Goal: Task Accomplishment & Management: Manage account settings

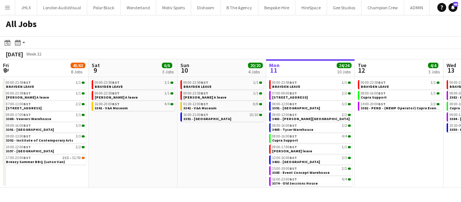
scroll to position [0, 183]
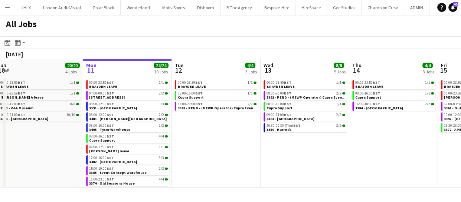
drag, startPoint x: 338, startPoint y: 161, endPoint x: 267, endPoint y: 163, distance: 70.9
click at [254, 163] on app-calendar-viewport "Fri 8 45/63 8 Jobs Sat 9 6/6 3 Jobs Sun 10 20/20 4 Jobs Mon 11 24/24 10 Jobs Tu…" at bounding box center [230, 123] width 461 height 128
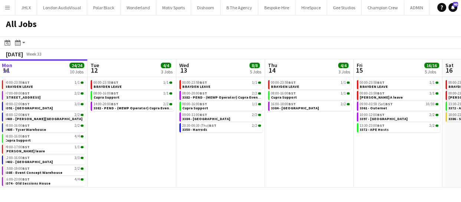
click at [252, 154] on app-calendar-viewport "Fri 8 45/63 8 Jobs Sat 9 6/6 3 Jobs Sun 10 20/20 4 Jobs Mon 11 24/24 10 Jobs Tu…" at bounding box center [230, 123] width 461 height 128
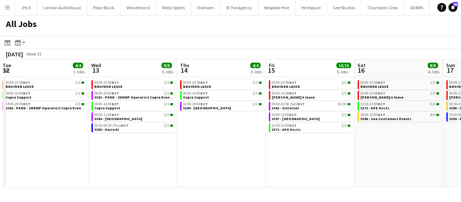
click at [238, 156] on app-calendar-viewport "Fri 8 45/63 8 Jobs Sat 9 6/6 3 Jobs Sun 10 20/20 4 Jobs Mon 11 24/24 10 Jobs Tu…" at bounding box center [230, 123] width 461 height 128
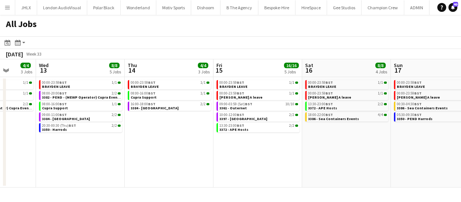
drag, startPoint x: 174, startPoint y: 159, endPoint x: 314, endPoint y: 171, distance: 140.1
click at [173, 160] on app-calendar-viewport "Sun 10 20/20 4 Jobs Mon 11 24/24 10 Jobs Tue 12 4/4 3 Jobs Wed 13 8/8 5 Jobs Th…" at bounding box center [230, 123] width 461 height 128
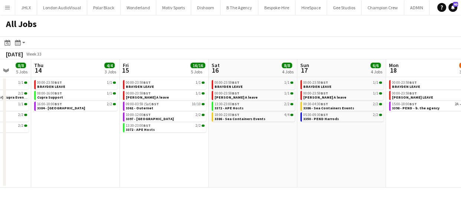
click at [225, 168] on app-all-jobs "All Jobs Date picker [DATE] [DATE] [DATE] M [DATE] T [DATE] W [DATE] T [DATE] F…" at bounding box center [230, 101] width 461 height 173
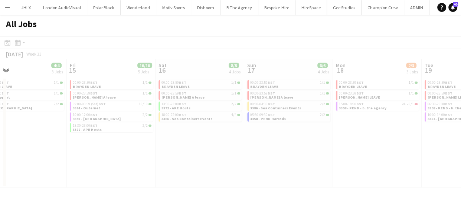
drag, startPoint x: 241, startPoint y: 174, endPoint x: 214, endPoint y: 176, distance: 27.1
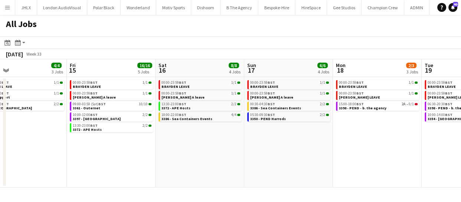
drag, startPoint x: 256, startPoint y: 181, endPoint x: 262, endPoint y: 182, distance: 6.4
click at [259, 182] on app-calendar-viewport "Tue 12 4/4 3 Jobs Wed 13 8/8 5 Jobs Thu 14 4/4 3 Jobs Fri 15 16/16 5 Jobs Sat 1…" at bounding box center [230, 123] width 461 height 128
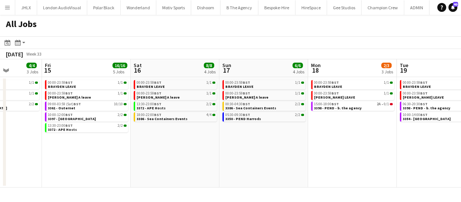
drag, startPoint x: 250, startPoint y: 180, endPoint x: 212, endPoint y: 179, distance: 38.3
click at [193, 177] on app-calendar-viewport "Tue 12 4/4 3 Jobs Wed 13 8/8 5 Jobs Thu 14 4/4 3 Jobs Fri 15 16/16 5 Jobs Sat 1…" at bounding box center [230, 123] width 461 height 128
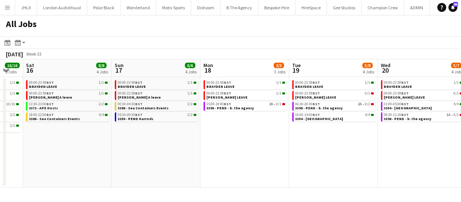
click at [241, 183] on app-calendar-viewport "Tue 12 4/4 3 Jobs Wed 13 8/8 5 Jobs Thu 14 4/4 3 Jobs Fri 15 16/16 5 Jobs Sat 1…" at bounding box center [230, 123] width 461 height 128
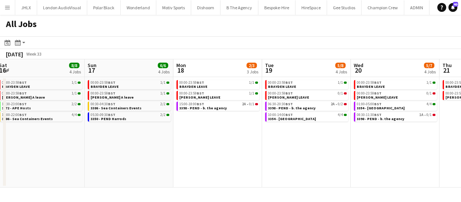
drag, startPoint x: 202, startPoint y: 181, endPoint x: 188, endPoint y: 182, distance: 14.2
click at [190, 182] on app-calendar-viewport "Tue 12 4/4 3 Jobs Wed 13 8/8 5 Jobs Thu 14 4/4 3 Jobs Fri 15 16/16 5 Jobs Sat 1…" at bounding box center [230, 123] width 461 height 128
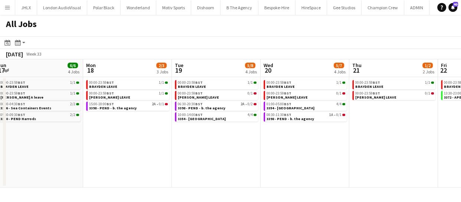
click at [168, 173] on app-calendar-viewport "Thu 14 4/4 3 Jobs Fri 15 16/16 5 Jobs Sat 16 8/8 4 Jobs Sun 17 6/6 4 Jobs Mon 1…" at bounding box center [230, 123] width 461 height 128
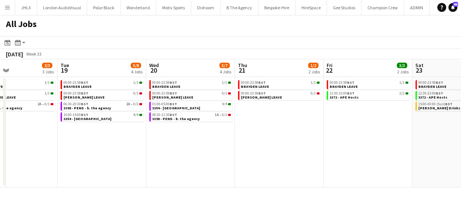
drag, startPoint x: 213, startPoint y: 171, endPoint x: 236, endPoint y: 172, distance: 22.6
click at [163, 172] on app-calendar-viewport "Sat 16 8/8 4 Jobs Sun 17 6/6 4 Jobs Mon 18 2/3 3 Jobs Tue 19 5/8 4 Jobs Wed 20 …" at bounding box center [230, 123] width 461 height 128
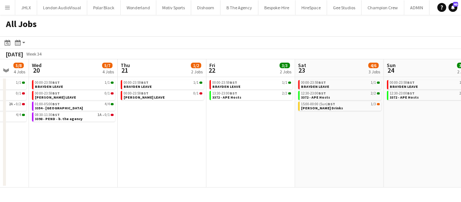
click at [203, 168] on app-calendar-viewport "Sat 16 8/8 4 Jobs Sun 17 6/6 4 Jobs Mon 18 2/3 3 Jobs Tue 19 5/8 4 Jobs Wed 20 …" at bounding box center [230, 123] width 461 height 128
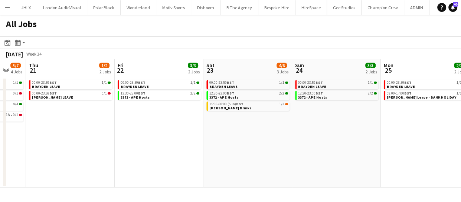
click at [186, 165] on app-calendar-viewport "Mon 18 2/3 3 Jobs Tue 19 5/8 4 Jobs Wed 20 5/7 4 Jobs Thu 21 1/2 2 Jobs Fri 22 …" at bounding box center [230, 123] width 461 height 128
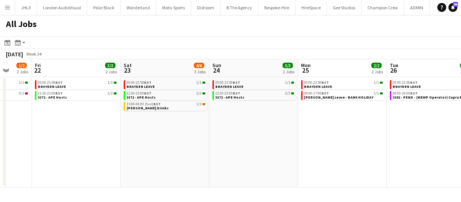
click at [203, 158] on app-all-jobs "All Jobs Date picker [DATE] [DATE] [DATE] M [DATE] T [DATE] W [DATE] T [DATE] F…" at bounding box center [230, 101] width 461 height 173
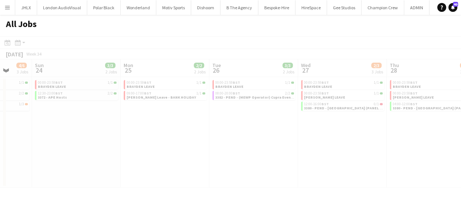
scroll to position [0, 228]
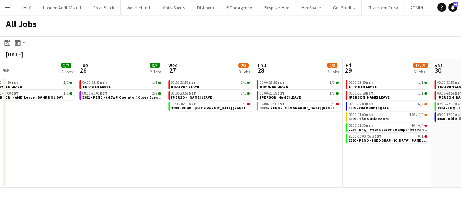
drag, startPoint x: 148, startPoint y: 141, endPoint x: 116, endPoint y: 130, distance: 33.9
click at [89, 134] on app-calendar-viewport "Fri 22 3/3 2 Jobs Sat 23 4/6 3 Jobs Sun 24 3/3 2 Jobs Mon 25 2/2 2 Jobs Tue 26 …" at bounding box center [230, 123] width 461 height 128
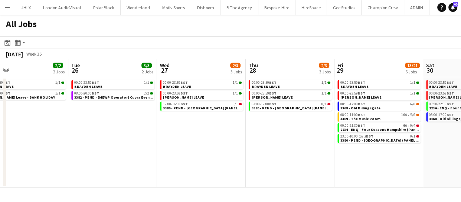
click at [184, 144] on app-all-jobs "All Jobs Date picker [DATE] [DATE] [DATE] M [DATE] T [DATE] W [DATE] T [DATE] F…" at bounding box center [230, 101] width 461 height 173
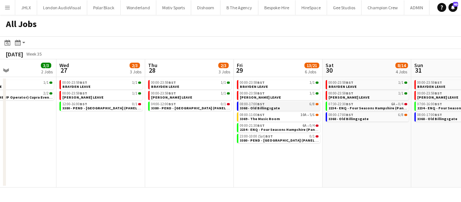
click at [262, 107] on span "3368 - Old Billingsgate" at bounding box center [260, 108] width 40 height 5
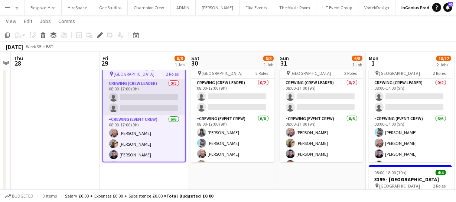
click at [133, 96] on app-card-role "Crewing (Crew Leader) 0/2 08:00-17:00 (9h) single-neutral-actions single-neutra…" at bounding box center [144, 97] width 82 height 36
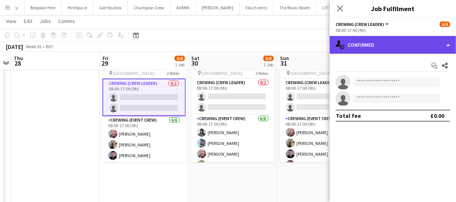
click at [388, 46] on div "single-neutral-actions-check-2 Confirmed" at bounding box center [393, 45] width 126 height 18
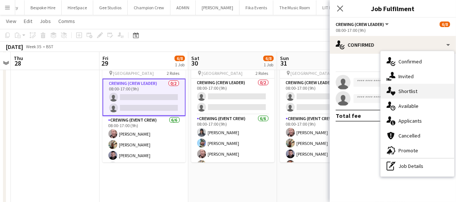
click at [419, 84] on div "single-neutral-actions-heart Shortlist" at bounding box center [417, 91] width 74 height 15
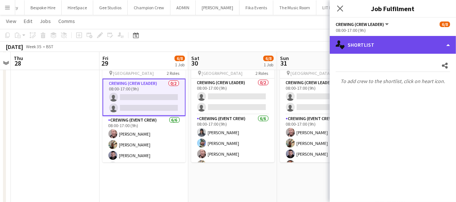
click at [411, 48] on div "single-neutral-actions-heart Shortlist" at bounding box center [393, 45] width 126 height 18
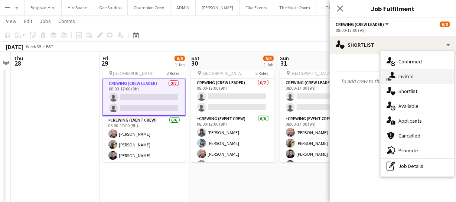
click at [412, 73] on div "single-neutral-actions-share-1 Invited" at bounding box center [417, 76] width 74 height 15
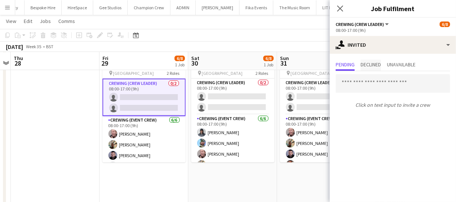
click at [379, 62] on span "Declined" at bounding box center [370, 64] width 20 height 5
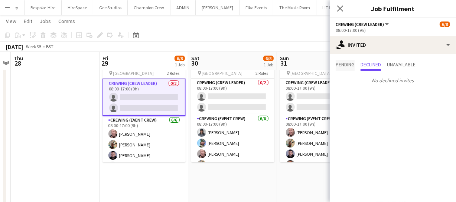
click at [346, 67] on span "Pending" at bounding box center [345, 64] width 19 height 5
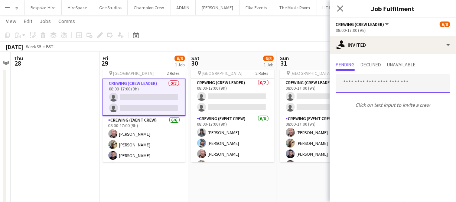
click at [366, 82] on input "text" at bounding box center [393, 83] width 114 height 19
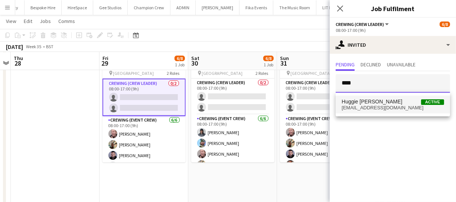
type input "****"
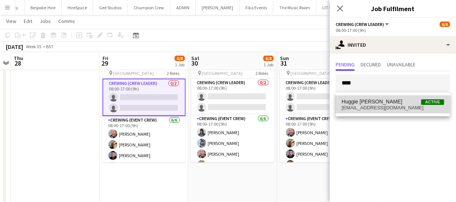
click at [363, 101] on span "Huggie Junior Fox-Buchanan" at bounding box center [372, 102] width 61 height 6
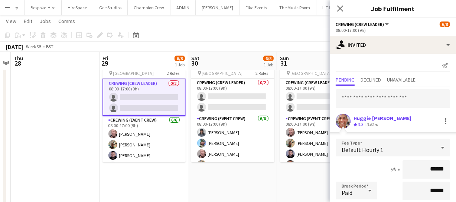
click at [430, 170] on input "******" at bounding box center [426, 169] width 48 height 19
drag, startPoint x: 438, startPoint y: 168, endPoint x: 354, endPoint y: 170, distance: 83.9
click at [361, 170] on div "9h x ******" at bounding box center [393, 169] width 114 height 19
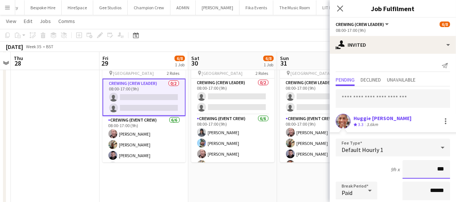
type input "****"
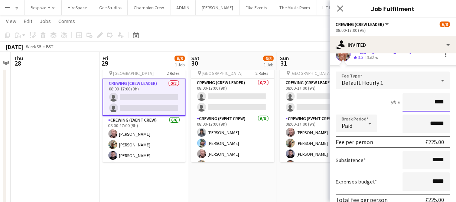
scroll to position [102, 0]
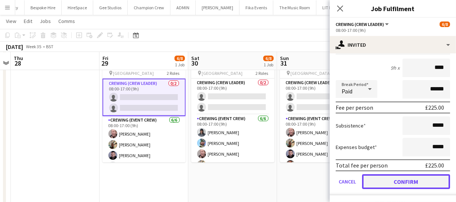
click at [414, 181] on button "Confirm" at bounding box center [406, 181] width 88 height 15
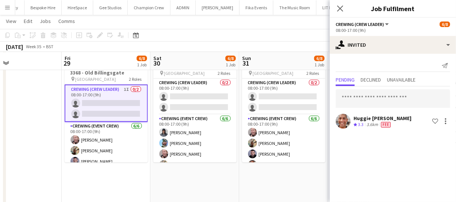
scroll to position [0, 294]
click at [199, 146] on app-calendar-viewport "Mon 25 Tue 26 Wed 27 Thu 28 Fri 29 6/8 1 Job Sat 30 6/8 1 Job Sun 31 6/8 1 Job …" at bounding box center [228, 141] width 456 height 290
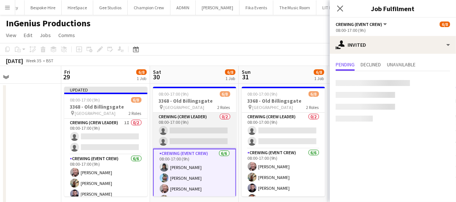
scroll to position [32, 0]
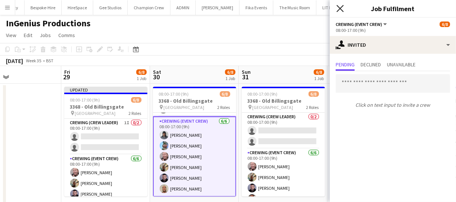
click at [338, 8] on icon "Close pop-in" at bounding box center [339, 8] width 7 height 7
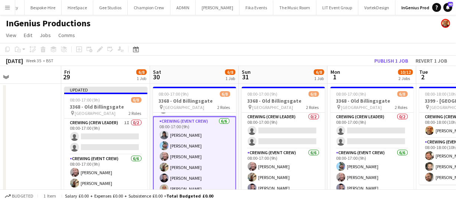
click at [438, 51] on app-toolbar "Copy Paste Paste Ctrl+V Paste with crew Ctrl+Shift+V Paste linked Job Delete Gr…" at bounding box center [228, 49] width 456 height 13
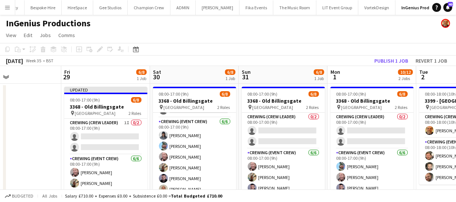
scroll to position [31, 0]
click at [438, 50] on app-toolbar "Copy Paste Paste Ctrl+V Paste with crew Ctrl+Shift+V Paste linked Job Delete Gr…" at bounding box center [228, 49] width 456 height 13
click at [433, 57] on button "Revert 1 job" at bounding box center [430, 61] width 37 height 10
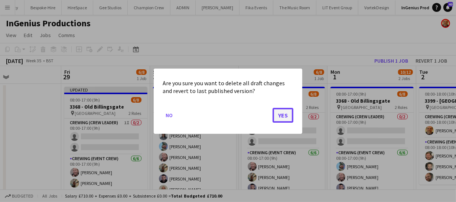
click at [282, 117] on button "Yes" at bounding box center [282, 115] width 21 height 15
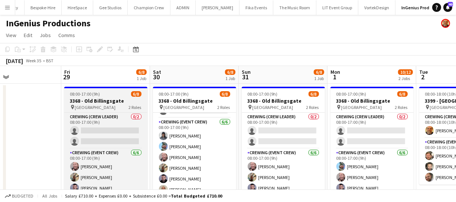
click at [97, 99] on h3 "3368 - Old Billingsgate" at bounding box center [105, 101] width 83 height 7
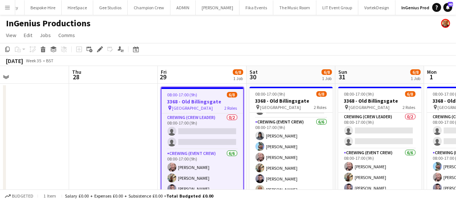
drag, startPoint x: 48, startPoint y: 120, endPoint x: 172, endPoint y: 86, distance: 128.4
click at [148, 91] on app-calendar-viewport "Mon 25 Tue 26 Wed 27 Thu 28 Fri 29 6/8 1 Job Sat 30 6/8 1 Job Sun 31 6/8 1 Job …" at bounding box center [228, 193] width 456 height 254
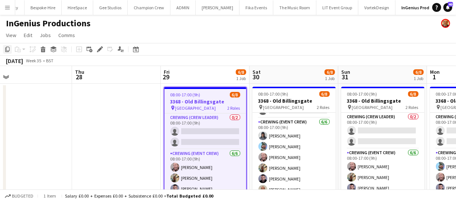
click at [6, 51] on icon "Copy" at bounding box center [7, 49] width 6 height 6
click at [109, 105] on app-date-cell at bounding box center [116, 202] width 89 height 236
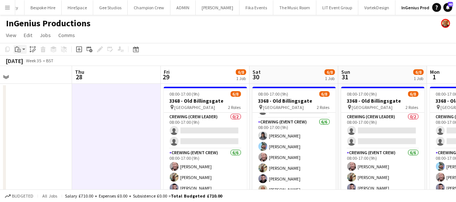
click at [19, 52] on div "Paste" at bounding box center [17, 49] width 9 height 9
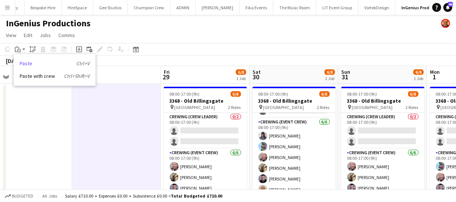
click at [29, 65] on link "Paste Ctrl+V" at bounding box center [55, 63] width 70 height 7
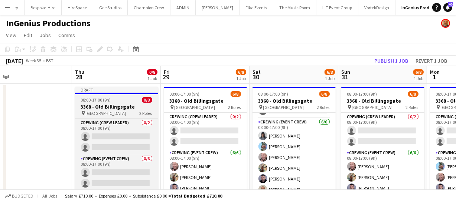
click at [112, 108] on h3 "3368 - Old Billingsgate" at bounding box center [116, 107] width 83 height 7
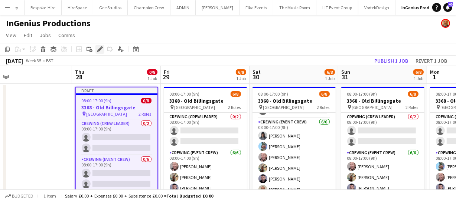
click at [100, 45] on div "Edit" at bounding box center [99, 49] width 9 height 9
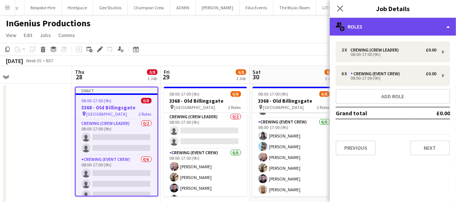
click at [389, 25] on div "multiple-users-add Roles" at bounding box center [393, 27] width 126 height 18
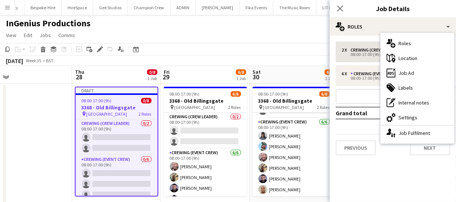
click at [407, 43] on div "multiple-users-add Roles" at bounding box center [417, 43] width 74 height 15
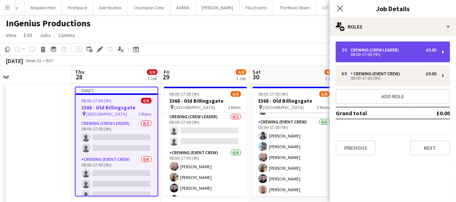
click at [361, 53] on div "08:00-17:00 (9h)" at bounding box center [389, 55] width 95 height 4
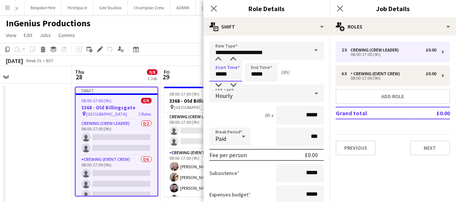
drag, startPoint x: 230, startPoint y: 75, endPoint x: 176, endPoint y: 72, distance: 54.3
click at [178, 76] on body "Menu Boards Boards Boards All jobs Status Workforce Workforce My Workforce Recr…" at bounding box center [228, 166] width 456 height 333
type input "*****"
click at [215, 9] on icon at bounding box center [213, 8] width 7 height 7
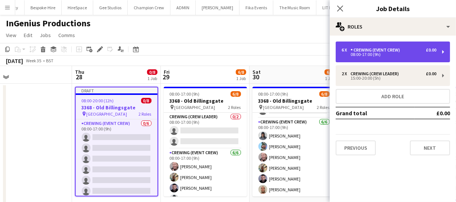
click at [378, 51] on div "Crewing (Event Crew)" at bounding box center [376, 50] width 52 height 5
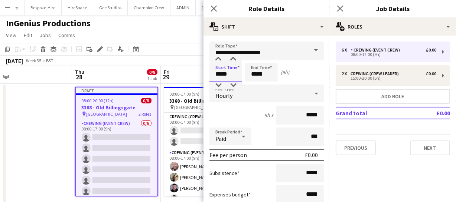
drag, startPoint x: 232, startPoint y: 76, endPoint x: 148, endPoint y: 73, distance: 83.6
click at [152, 82] on body "Menu Boards Boards Boards All jobs Status Workforce Workforce My Workforce Recr…" at bounding box center [228, 166] width 456 height 333
type input "*****"
click at [213, 8] on icon at bounding box center [213, 8] width 7 height 7
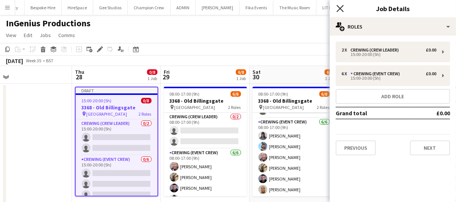
click at [342, 5] on icon "Close pop-in" at bounding box center [339, 8] width 7 height 7
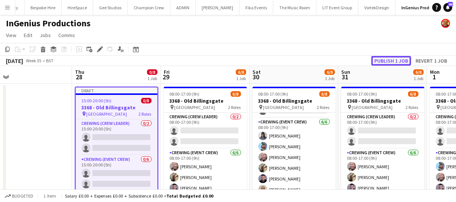
click at [388, 58] on button "Publish 1 job" at bounding box center [391, 61] width 40 height 10
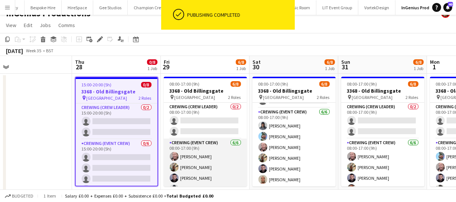
scroll to position [0, 0]
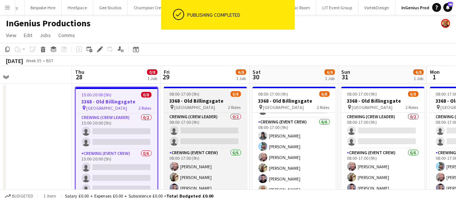
click at [202, 100] on h3 "3368 - Old Billingsgate" at bounding box center [205, 101] width 83 height 7
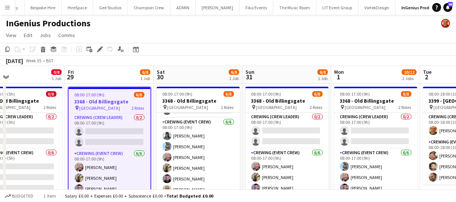
scroll to position [0, 291]
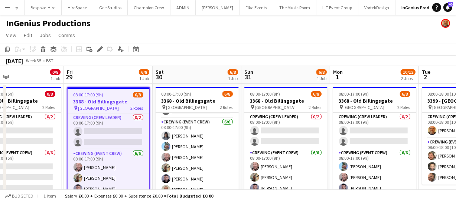
drag, startPoint x: 231, startPoint y: 122, endPoint x: 134, endPoint y: 126, distance: 97.0
click at [134, 126] on app-calendar-viewport "Mon 25 Tue 26 Wed 27 Thu 28 0/8 1 Job Fri 29 6/8 1 Job Sat 30 6/8 1 Job Sun 31 …" at bounding box center [228, 193] width 456 height 254
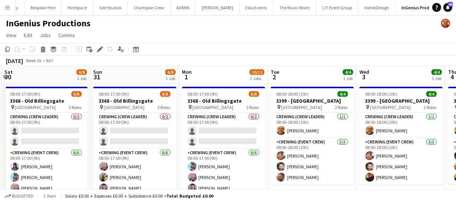
scroll to position [0, 267]
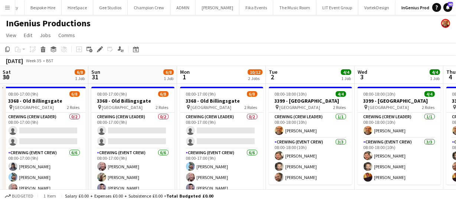
drag, startPoint x: 229, startPoint y: 134, endPoint x: 76, endPoint y: 127, distance: 153.1
click at [76, 127] on app-calendar-viewport "Wed 27 Thu 28 0/8 1 Job Fri 29 6/8 1 Job Sat 30 6/8 1 Job Sun 31 6/8 1 Job Mon …" at bounding box center [228, 193] width 456 height 254
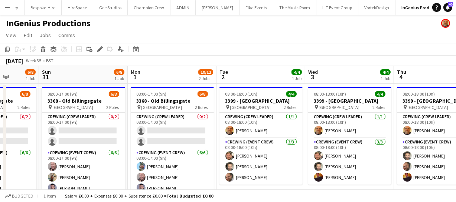
scroll to position [0, 346]
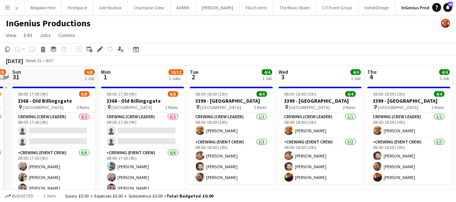
drag, startPoint x: 152, startPoint y: 130, endPoint x: 72, endPoint y: 141, distance: 80.2
click at [72, 141] on app-calendar-viewport "Wed 27 Thu 28 0/8 1 Job Fri 29 6/8 1 Job Sat 30 6/8 1 Job Sun 31 6/8 1 Job Mon …" at bounding box center [228, 193] width 456 height 254
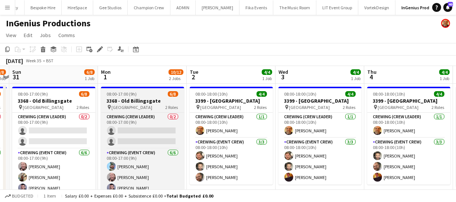
click at [134, 105] on span "Lower Thames Street" at bounding box center [132, 108] width 41 height 6
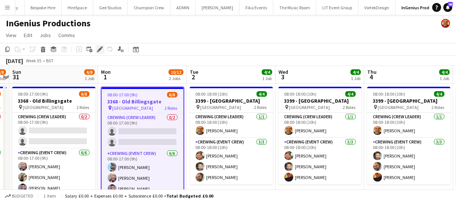
click at [100, 46] on icon "Edit" at bounding box center [100, 49] width 6 height 6
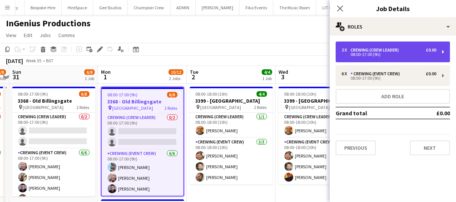
click at [390, 46] on div "2 x Crewing (Crew Leader) £0.00 08:00-17:00 (9h)" at bounding box center [393, 52] width 114 height 21
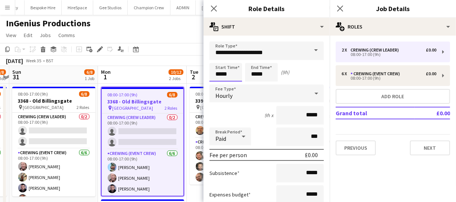
drag, startPoint x: 226, startPoint y: 74, endPoint x: 173, endPoint y: 76, distance: 53.1
click at [175, 76] on body "Menu Boards Boards Boards All jobs Status Workforce Workforce My Workforce Recr…" at bounding box center [228, 166] width 456 height 333
type input "*****"
click at [212, 11] on icon "Close pop-in" at bounding box center [213, 8] width 7 height 7
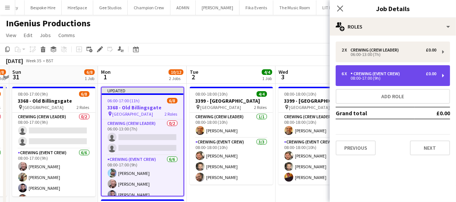
click at [371, 81] on div "6 x Crewing (Event Crew) £0.00 08:00-17:00 (9h)" at bounding box center [393, 75] width 114 height 21
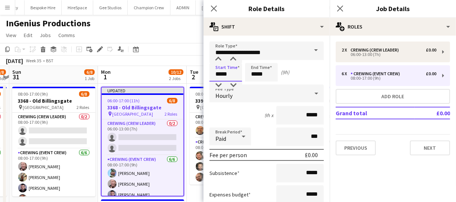
drag, startPoint x: 230, startPoint y: 75, endPoint x: 144, endPoint y: 61, distance: 86.9
click at [159, 68] on body "Menu Boards Boards Boards All jobs Status Workforce Workforce My Workforce Recr…" at bounding box center [228, 166] width 456 height 333
type input "*****"
click at [217, 10] on icon "Close pop-in" at bounding box center [213, 8] width 7 height 7
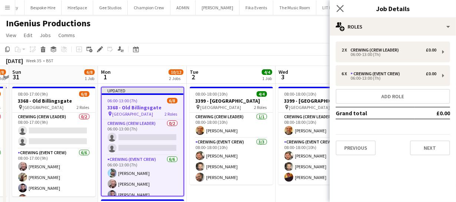
click at [335, 7] on app-icon "Close pop-in" at bounding box center [340, 8] width 11 height 11
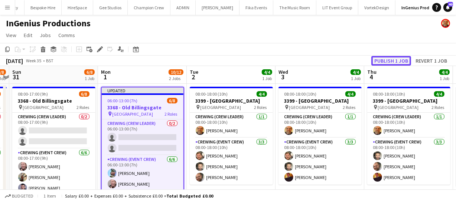
click at [389, 61] on button "Publish 1 job" at bounding box center [391, 61] width 40 height 10
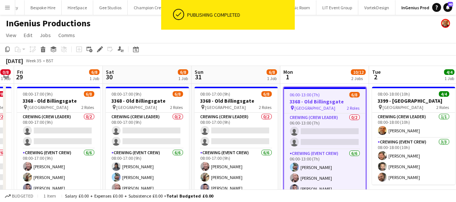
scroll to position [0, 152]
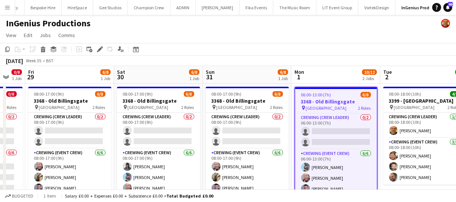
drag, startPoint x: 214, startPoint y: 141, endPoint x: 407, endPoint y: 120, distance: 194.6
click at [407, 120] on app-calendar-viewport "Wed 27 Thu 28 0/8 1 Job Fri 29 6/8 1 Job Sat 30 6/8 1 Job Sun 31 6/8 1 Job Mon …" at bounding box center [228, 193] width 456 height 254
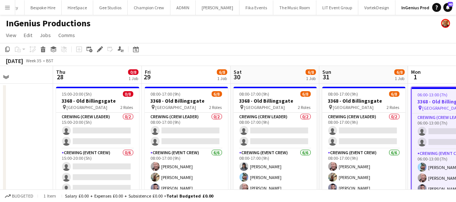
drag, startPoint x: 136, startPoint y: 163, endPoint x: 250, endPoint y: 143, distance: 116.1
click at [250, 143] on app-calendar-viewport "Mon 25 Tue 26 Wed 27 Thu 28 0/8 1 Job Fri 29 6/8 1 Job Sat 30 6/8 1 Job Sun 31 …" at bounding box center [228, 193] width 456 height 254
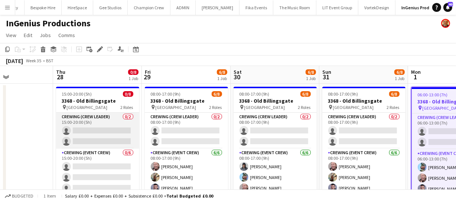
click at [98, 129] on app-card-role "Crewing (Crew Leader) 0/2 15:00-20:00 (5h) single-neutral-actions single-neutra…" at bounding box center [97, 131] width 83 height 36
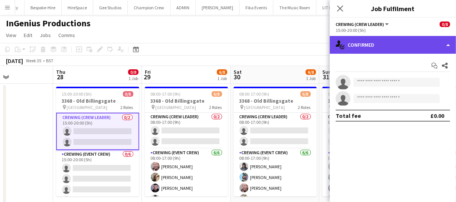
click at [404, 37] on div "single-neutral-actions-check-2 Confirmed" at bounding box center [393, 45] width 126 height 18
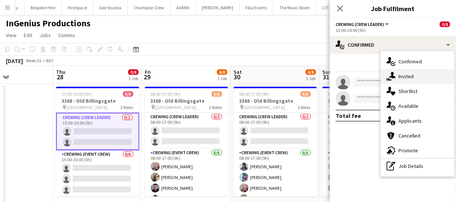
click at [407, 74] on div "single-neutral-actions-share-1 Invited" at bounding box center [417, 76] width 74 height 15
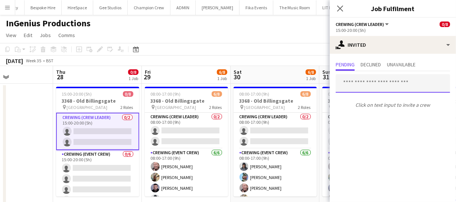
click at [343, 85] on input "text" at bounding box center [393, 83] width 114 height 19
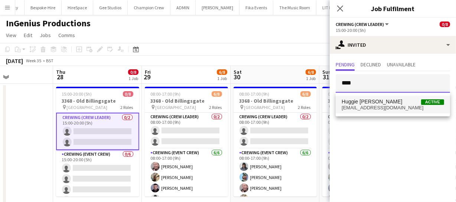
type input "****"
click at [361, 108] on span "juniorsamuelfoxbuchanan@hotmail.com" at bounding box center [393, 108] width 102 height 6
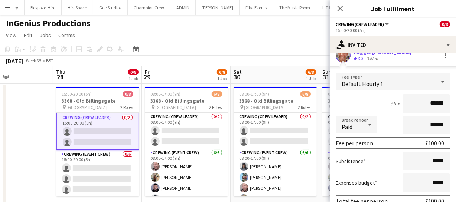
scroll to position [67, 0]
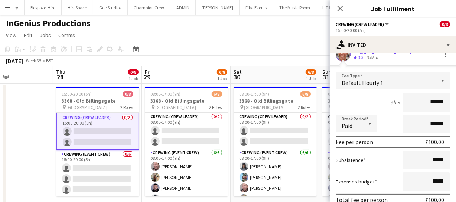
drag, startPoint x: 440, startPoint y: 100, endPoint x: 363, endPoint y: 102, distance: 77.2
click at [363, 102] on div "5h x ******" at bounding box center [393, 102] width 114 height 19
type input "****"
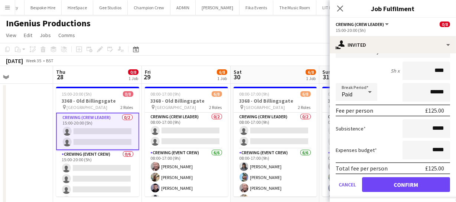
scroll to position [102, 0]
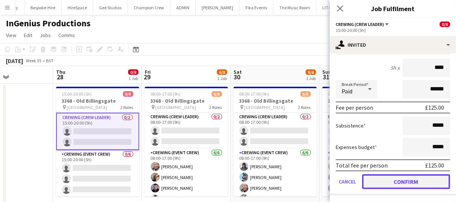
click at [412, 182] on button "Confirm" at bounding box center [406, 181] width 88 height 15
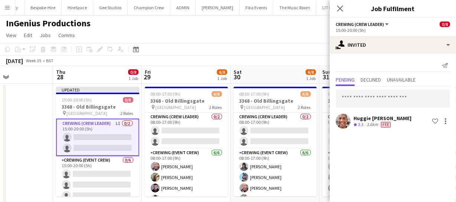
scroll to position [0, 0]
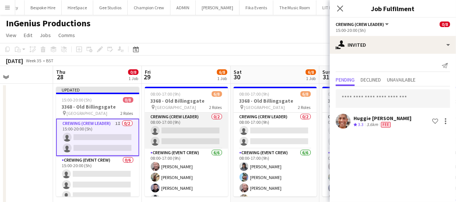
click at [189, 130] on app-card-role "Crewing (Crew Leader) 0/2 08:00-17:00 (9h) single-neutral-actions single-neutra…" at bounding box center [186, 131] width 83 height 36
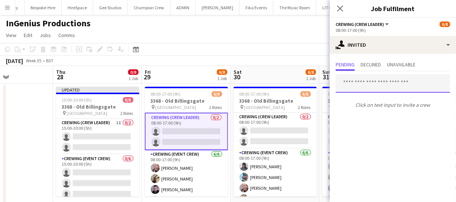
click at [366, 79] on input "text" at bounding box center [393, 83] width 114 height 19
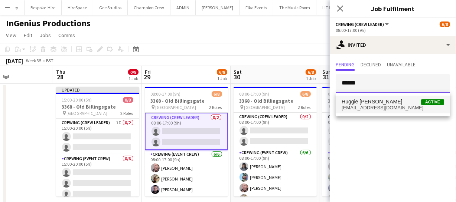
type input "******"
click at [383, 101] on span "Huggie Junior Fox-Buchanan" at bounding box center [372, 102] width 61 height 6
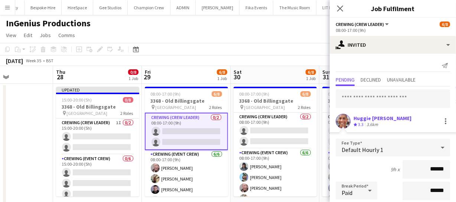
drag, startPoint x: 442, startPoint y: 167, endPoint x: 393, endPoint y: 168, distance: 48.3
click at [394, 168] on div "9h x ******" at bounding box center [393, 169] width 114 height 19
type input "****"
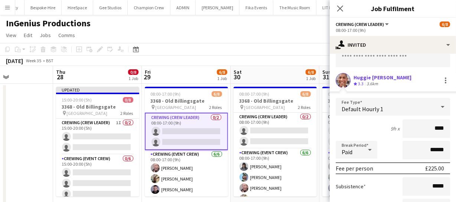
scroll to position [101, 0]
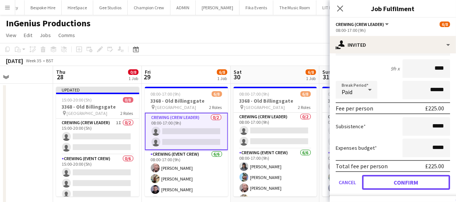
click at [423, 184] on button "Confirm" at bounding box center [406, 182] width 88 height 15
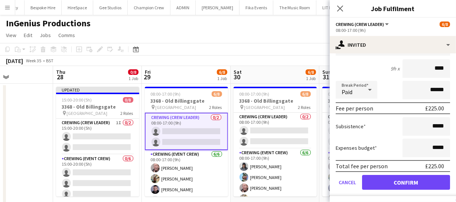
scroll to position [0, 0]
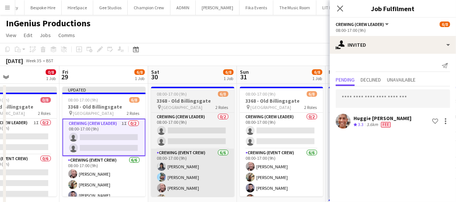
drag, startPoint x: 235, startPoint y: 169, endPoint x: 154, endPoint y: 166, distance: 81.0
click at [151, 167] on app-calendar-viewport "Mon 25 Tue 26 Wed 27 Thu 28 0/8 1 Job Fri 29 6/8 1 Job Sat 30 6/8 1 Job Sun 31 …" at bounding box center [228, 193] width 456 height 254
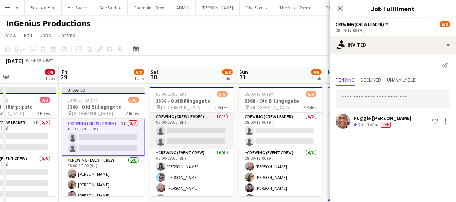
click at [190, 139] on app-card-role "Crewing (Crew Leader) 0/2 08:00-17:00 (9h) single-neutral-actions single-neutra…" at bounding box center [191, 131] width 83 height 36
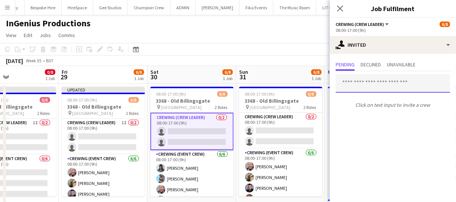
click at [362, 88] on input "text" at bounding box center [393, 83] width 114 height 19
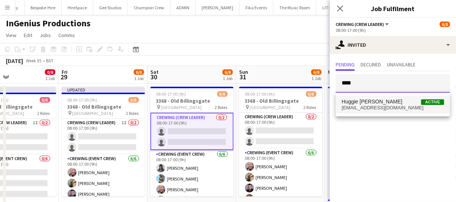
type input "****"
click at [388, 105] on span "juniorsamuelfoxbuchanan@hotmail.com" at bounding box center [393, 108] width 102 height 6
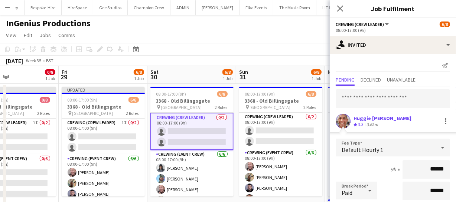
drag, startPoint x: 440, startPoint y: 168, endPoint x: 360, endPoint y: 172, distance: 80.7
click at [363, 172] on div "9h x ******" at bounding box center [393, 169] width 114 height 19
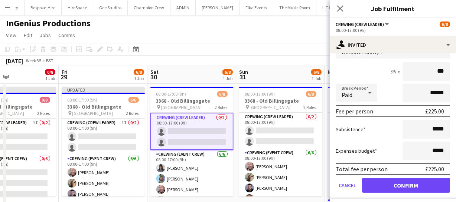
scroll to position [101, 0]
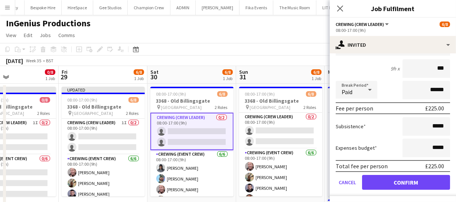
type input "***"
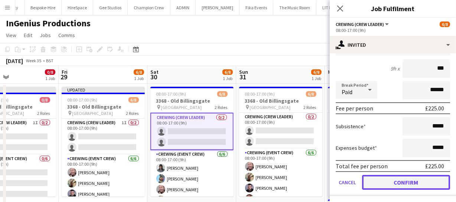
click at [407, 180] on button "Confirm" at bounding box center [406, 182] width 88 height 15
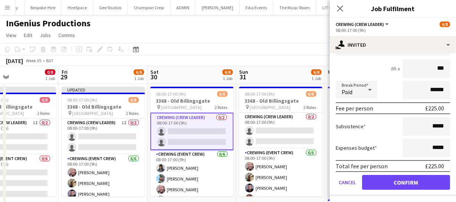
scroll to position [0, 0]
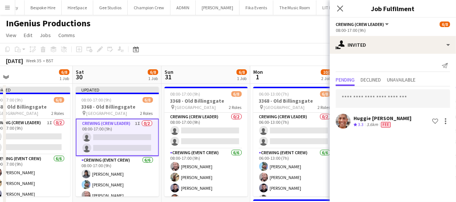
drag, startPoint x: 262, startPoint y: 167, endPoint x: 187, endPoint y: 167, distance: 75.4
click at [187, 167] on app-calendar-viewport "Mon 25 Tue 26 Wed 27 Thu 28 0/8 1 Job Fri 29 6/8 1 Job Sat 30 6/8 1 Job Sun 31 …" at bounding box center [228, 193] width 456 height 254
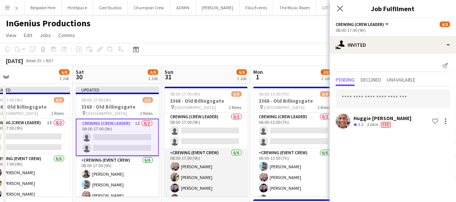
scroll to position [0, 194]
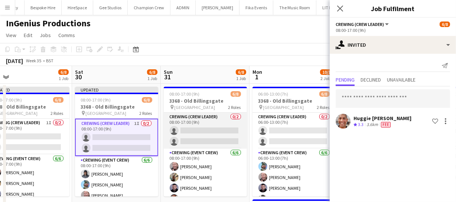
click at [199, 127] on app-card-role "Crewing (Crew Leader) 0/2 08:00-17:00 (9h) single-neutral-actions single-neutra…" at bounding box center [205, 131] width 83 height 36
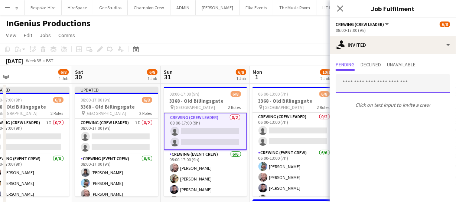
click at [362, 82] on input "text" at bounding box center [393, 83] width 114 height 19
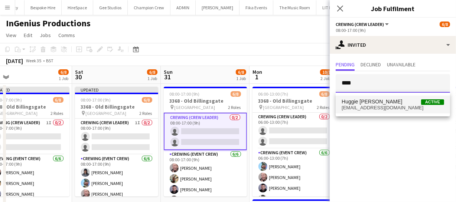
type input "****"
click at [378, 101] on span "Huggie Junior Fox-Buchanan" at bounding box center [372, 102] width 61 height 6
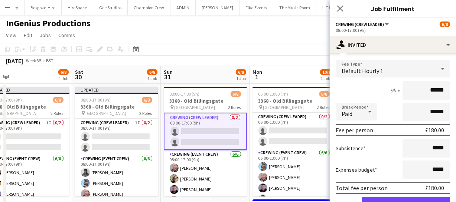
scroll to position [67, 0]
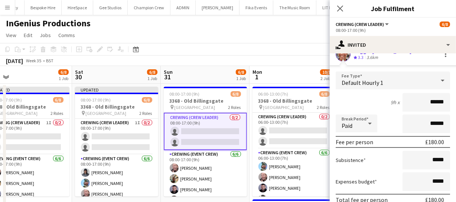
drag, startPoint x: 440, startPoint y: 101, endPoint x: 406, endPoint y: 104, distance: 34.3
click at [426, 102] on input "******" at bounding box center [426, 102] width 48 height 19
type input "****"
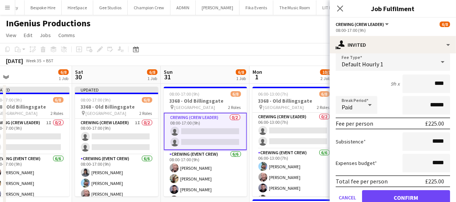
scroll to position [102, 0]
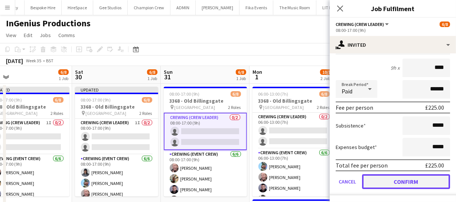
click at [417, 178] on button "Confirm" at bounding box center [406, 181] width 88 height 15
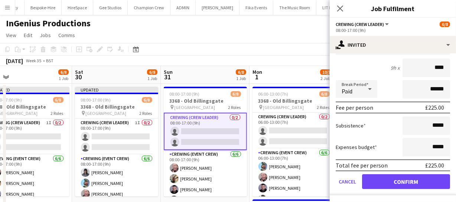
scroll to position [0, 0]
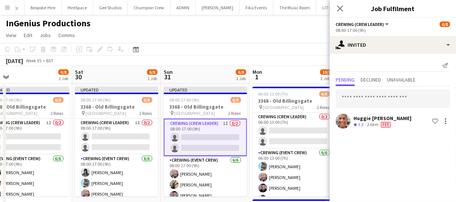
click at [216, 157] on app-calendar-viewport "Wed 27 Thu 28 0/8 1 Job Fri 29 6/8 1 Job Sat 30 6/8 1 Job Sun 31 6/8 1 Job Mon …" at bounding box center [228, 193] width 456 height 254
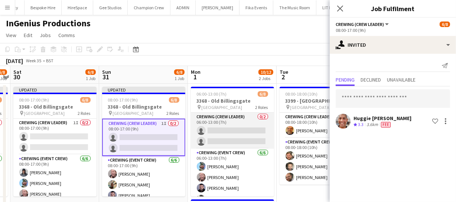
click at [221, 131] on app-card-role "Crewing (Crew Leader) 0/2 06:00-13:00 (7h) single-neutral-actions single-neutra…" at bounding box center [232, 131] width 83 height 36
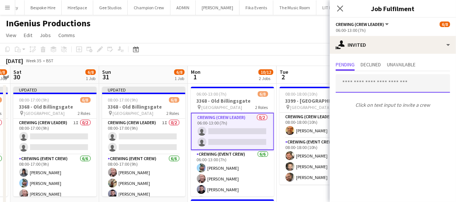
click at [357, 83] on input "text" at bounding box center [393, 83] width 114 height 19
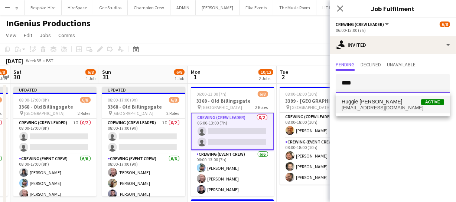
type input "****"
click at [396, 108] on span "juniorsamuelfoxbuchanan@hotmail.com" at bounding box center [393, 108] width 102 height 6
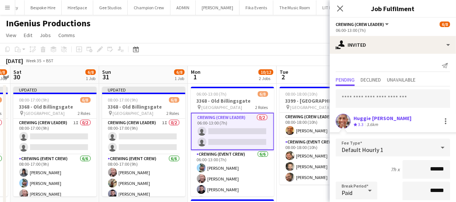
drag, startPoint x: 440, startPoint y: 166, endPoint x: 392, endPoint y: 167, distance: 47.2
click at [395, 167] on div "7h x ******" at bounding box center [393, 169] width 114 height 19
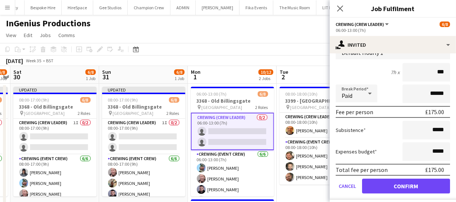
scroll to position [101, 0]
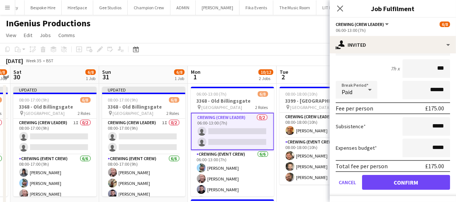
type input "***"
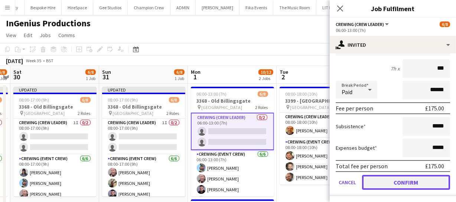
click at [402, 180] on button "Confirm" at bounding box center [406, 182] width 88 height 15
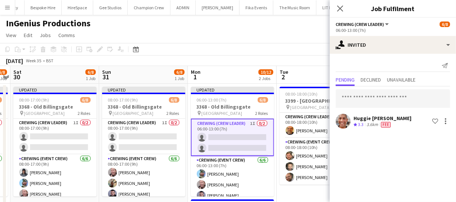
scroll to position [0, 0]
drag, startPoint x: 193, startPoint y: 166, endPoint x: 271, endPoint y: 161, distance: 77.7
click at [267, 160] on app-calendar-viewport "Wed 27 Thu 28 0/8 1 Job Fri 29 6/8 1 Job Sat 30 6/8 1 Job Sun 31 6/8 1 Job Mon …" at bounding box center [228, 193] width 456 height 254
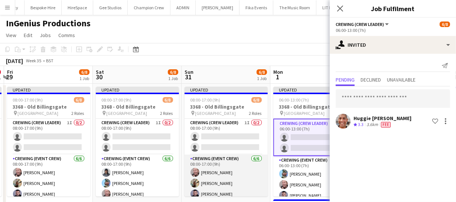
click at [290, 159] on app-calendar-viewport "Wed 27 Thu 28 0/8 1 Job Fri 29 6/8 1 Job Sat 30 6/8 1 Job Sun 31 6/8 1 Job Mon …" at bounding box center [228, 193] width 456 height 254
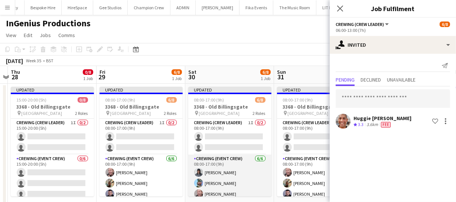
drag, startPoint x: 197, startPoint y: 162, endPoint x: 304, endPoint y: 155, distance: 107.9
click at [293, 153] on app-calendar-viewport "Tue 26 Wed 27 Thu 28 0/8 1 Job Fri 29 6/8 1 Job Sat 30 6/8 1 Job Sun 31 6/8 1 J…" at bounding box center [228, 193] width 456 height 254
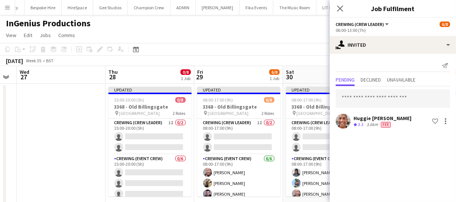
drag, startPoint x: 270, startPoint y: 154, endPoint x: 195, endPoint y: 156, distance: 75.0
click at [196, 156] on app-calendar-viewport "Mon 25 Tue 26 Wed 27 Thu 28 0/8 1 Job Fri 29 6/8 1 Job Sat 30 6/8 1 Job Sun 31 …" at bounding box center [228, 193] width 456 height 254
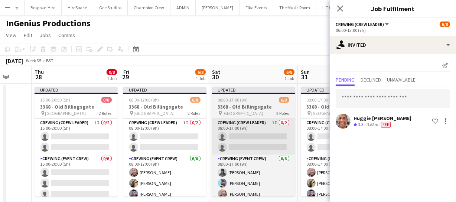
scroll to position [0, 0]
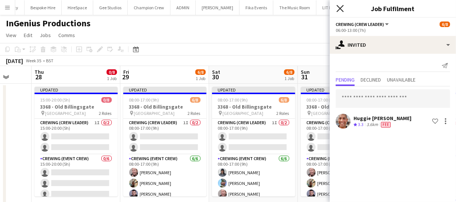
click at [343, 7] on icon "Close pop-in" at bounding box center [339, 8] width 7 height 7
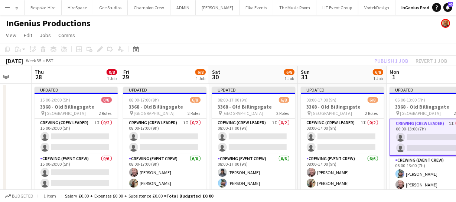
click at [402, 60] on div "Publish 1 job Revert 1 job" at bounding box center [410, 61] width 91 height 10
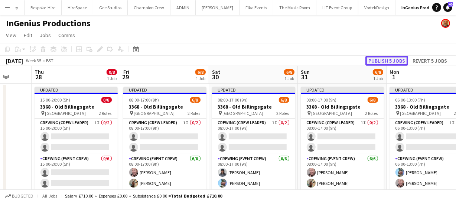
click at [400, 60] on button "Publish 5 jobs" at bounding box center [386, 61] width 43 height 10
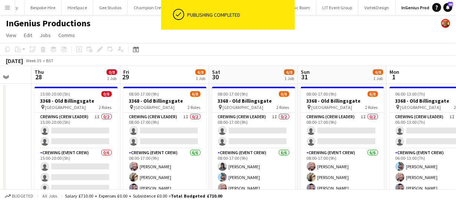
drag, startPoint x: 353, startPoint y: 63, endPoint x: 320, endPoint y: 65, distance: 33.5
click at [326, 65] on div "August 2025 Week 35 • BST" at bounding box center [228, 61] width 456 height 10
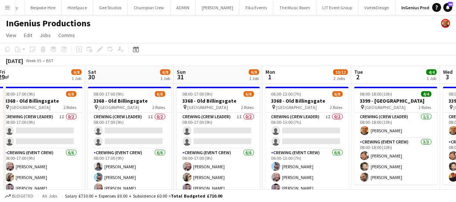
scroll to position [0, 195]
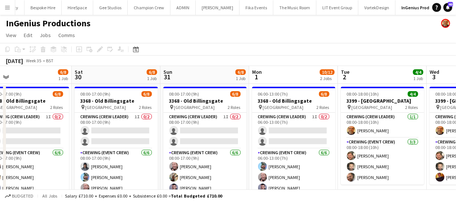
drag, startPoint x: 436, startPoint y: 134, endPoint x: 298, endPoint y: 138, distance: 137.4
click at [298, 138] on app-calendar-viewport "Wed 27 Thu 28 0/8 1 Job Fri 29 6/8 1 Job Sat 30 6/8 1 Job Sun 31 6/8 1 Job Mon …" at bounding box center [228, 193] width 456 height 254
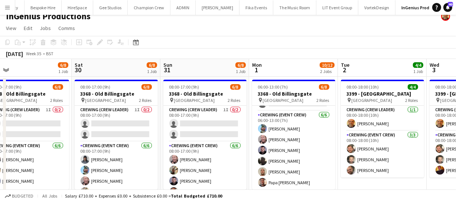
scroll to position [0, 0]
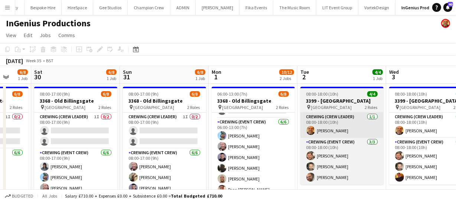
drag, startPoint x: 424, startPoint y: 133, endPoint x: 365, endPoint y: 133, distance: 59.0
click at [374, 135] on app-calendar-viewport "Wed 27 Thu 28 0/8 1 Job Fri 29 6/8 1 Job Sat 30 6/8 1 Job Sun 31 6/8 1 Job Mon …" at bounding box center [228, 193] width 456 height 254
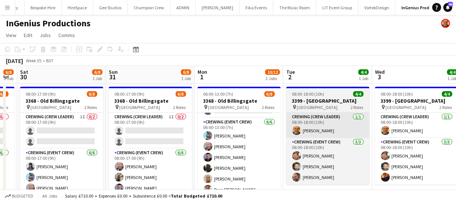
click at [314, 130] on app-calendar-viewport "Wed 27 Thu 28 0/8 1 Job Fri 29 6/8 1 Job Sat 30 6/8 1 Job Sun 31 6/8 1 Job Mon …" at bounding box center [228, 193] width 456 height 254
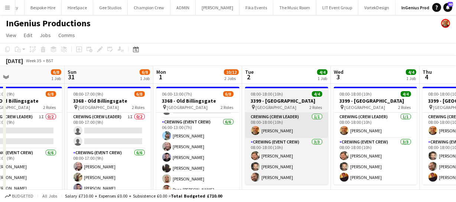
drag, startPoint x: 287, startPoint y: 127, endPoint x: 301, endPoint y: 125, distance: 13.8
click at [278, 127] on app-calendar-viewport "Wed 27 Thu 28 0/8 1 Job Fri 29 6/8 1 Job Sat 30 6/8 1 Job Sun 31 6/8 1 Job Mon …" at bounding box center [228, 193] width 456 height 254
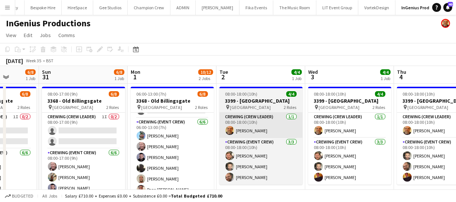
click at [236, 127] on app-calendar-viewport "Wed 27 Thu 28 0/8 1 Job Fri 29 6/8 1 Job Sat 30 6/8 1 Job Sun 31 6/8 1 Job Mon …" at bounding box center [228, 193] width 456 height 254
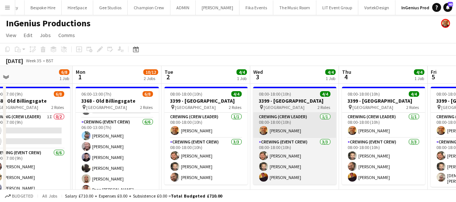
drag, startPoint x: 246, startPoint y: 126, endPoint x: 222, endPoint y: 126, distance: 24.1
click at [234, 126] on app-calendar-viewport "Fri 29 6/8 1 Job Sat 30 6/8 1 Job Sun 31 6/8 1 Job Mon 1 10/12 2 Jobs Tue 2 4/4…" at bounding box center [228, 193] width 456 height 254
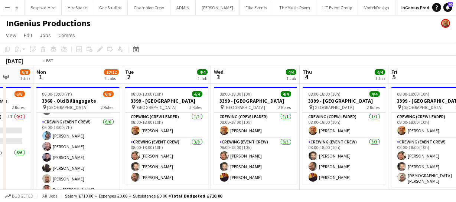
click at [230, 126] on app-calendar-viewport "Fri 29 6/8 1 Job Sat 30 6/8 1 Job Sun 31 6/8 1 Job Mon 1 10/12 2 Jobs Tue 2 4/4…" at bounding box center [228, 193] width 456 height 254
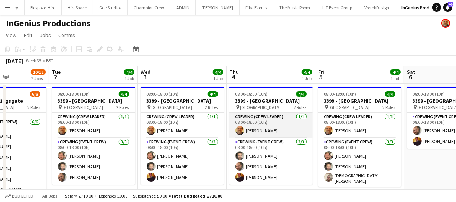
drag, startPoint x: 183, startPoint y: 135, endPoint x: 211, endPoint y: 135, distance: 28.2
click at [176, 136] on app-calendar-viewport "Fri 29 6/8 1 Job Sat 30 6/8 1 Job Sun 31 6/8 1 Job Mon 1 10/12 2 Jobs Tue 2 4/4…" at bounding box center [228, 193] width 456 height 254
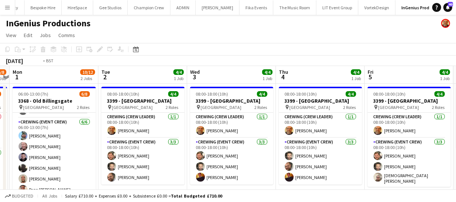
drag, startPoint x: 216, startPoint y: 138, endPoint x: 319, endPoint y: 131, distance: 103.1
click at [319, 131] on app-calendar-viewport "Fri 29 6/8 1 Job Sat 30 6/8 1 Job Sun 31 6/8 1 Job Mon 1 10/12 2 Jobs Tue 2 4/4…" at bounding box center [228, 193] width 456 height 254
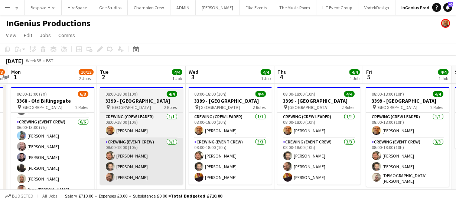
drag, startPoint x: 180, startPoint y: 143, endPoint x: 241, endPoint y: 146, distance: 61.3
click at [265, 134] on app-calendar-viewport "Fri 29 6/8 1 Job Sat 30 6/8 1 Job Sun 31 6/8 1 Job Mon 1 10/12 2 Jobs Tue 2 4/4…" at bounding box center [228, 193] width 456 height 254
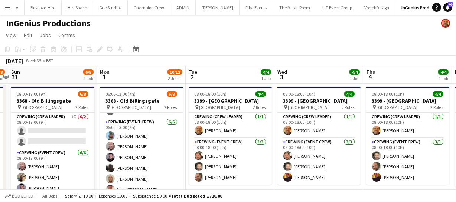
click at [306, 141] on app-calendar-viewport "Fri 29 6/8 1 Job Sat 30 6/8 1 Job Sun 31 6/8 1 Job Mon 1 10/12 2 Jobs Tue 2 4/4…" at bounding box center [228, 193] width 456 height 254
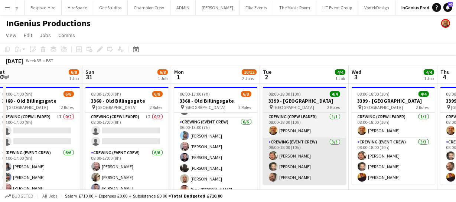
drag, startPoint x: 330, startPoint y: 143, endPoint x: 418, endPoint y: 141, distance: 88.0
click at [372, 138] on app-calendar-viewport "Thu 28 0/8 1 Job Fri 29 6/8 1 Job Sat 30 6/8 1 Job Sun 31 6/8 1 Job Mon 1 10/12…" at bounding box center [228, 193] width 456 height 254
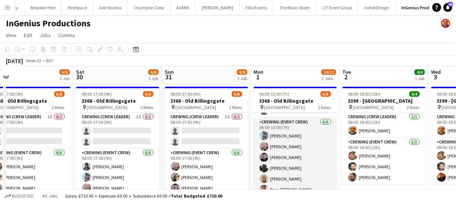
drag, startPoint x: 333, startPoint y: 141, endPoint x: 379, endPoint y: 138, distance: 46.5
click at [384, 133] on app-calendar-viewport "Wed 27 Thu 28 0/8 1 Job Fri 29 6/8 1 Job Sat 30 6/8 1 Job Sun 31 6/8 1 Job Mon …" at bounding box center [228, 193] width 456 height 254
